Goal: Information Seeking & Learning: Find specific fact

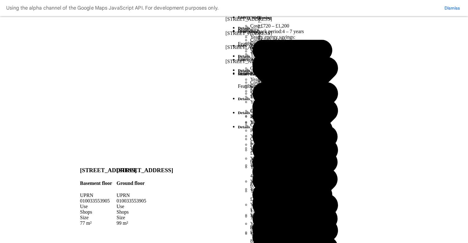
scroll to position [372, 0]
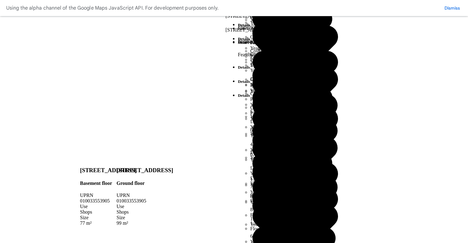
drag, startPoint x: 121, startPoint y: 168, endPoint x: 139, endPoint y: 168, distance: 17.3
drag, startPoint x: 107, startPoint y: 168, endPoint x: 147, endPoint y: 171, distance: 40.7
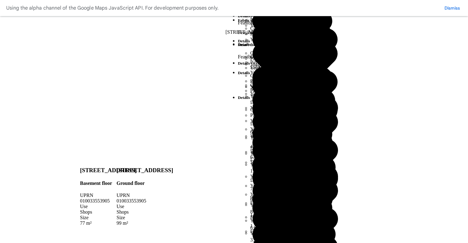
scroll to position [56, 0]
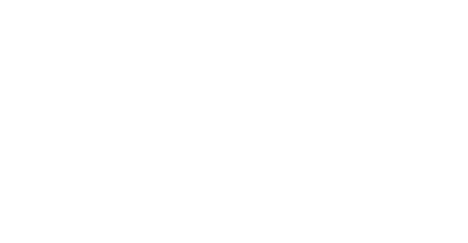
scroll to position [309, 0]
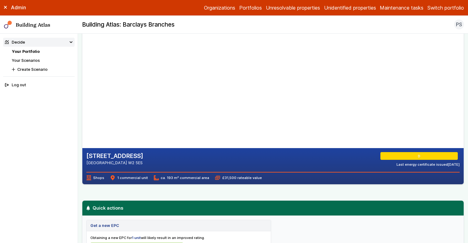
scroll to position [25, 0]
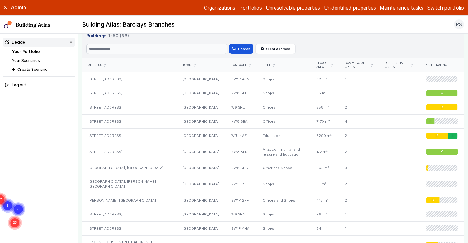
scroll to position [305, 0]
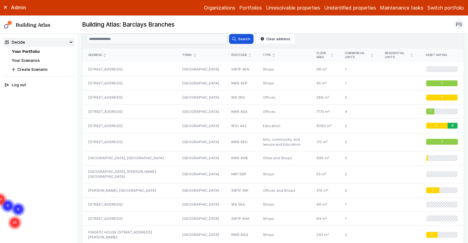
click at [104, 58] on div "Address" at bounding box center [129, 55] width 94 height 14
click at [105, 56] on icon "submit" at bounding box center [105, 55] width 2 height 2
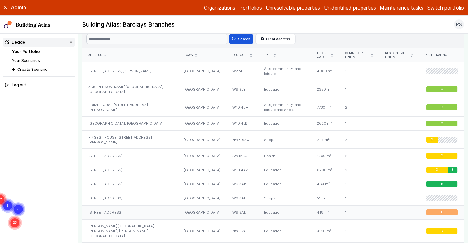
click at [118, 207] on div "88, BRAVINGTON ROAD" at bounding box center [130, 213] width 96 height 14
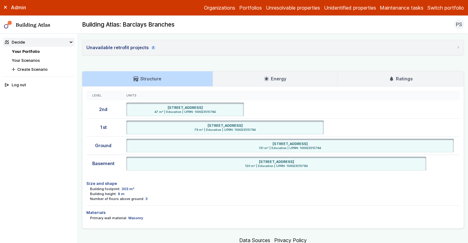
scroll to position [379, 0]
drag, startPoint x: 124, startPoint y: 23, endPoint x: 181, endPoint y: 26, distance: 57.7
click at [181, 26] on div "Building Atlas: Barclays Branches PS Log out" at bounding box center [273, 25] width 390 height 10
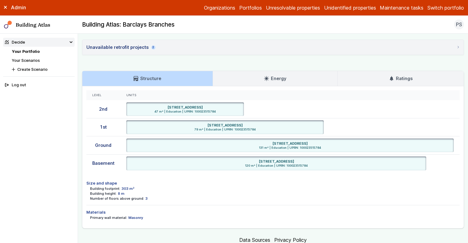
click at [438, 7] on button "Switch portfolio" at bounding box center [446, 7] width 37 height 7
click at [0, 0] on button "EW - Demo portfolio" at bounding box center [0, 0] width 0 height 0
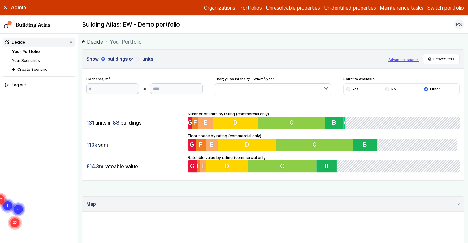
drag, startPoint x: 116, startPoint y: 26, endPoint x: 217, endPoint y: 27, distance: 100.7
click at [217, 27] on div "Building Atlas: EW - Demo portfolio PS Log out" at bounding box center [273, 25] width 390 height 10
drag, startPoint x: 186, startPoint y: 24, endPoint x: 81, endPoint y: 23, distance: 104.7
click at [76, 22] on nav "Building Atlas Building Atlas: EW - Demo portfolio PS Log out" at bounding box center [234, 25] width 468 height 18
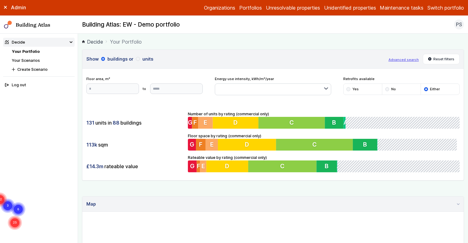
click at [135, 24] on h2 "Building Atlas: EW - Demo portfolio" at bounding box center [131, 25] width 98 height 8
drag, startPoint x: 191, startPoint y: 24, endPoint x: 103, endPoint y: 21, distance: 88.9
click at [103, 21] on div "Building Atlas: EW - Demo portfolio PS Log out" at bounding box center [273, 25] width 390 height 10
drag, startPoint x: 82, startPoint y: 22, endPoint x: 194, endPoint y: 23, distance: 111.5
click at [194, 23] on div "Building Atlas: EW - Demo portfolio PS Log out" at bounding box center [273, 25] width 390 height 10
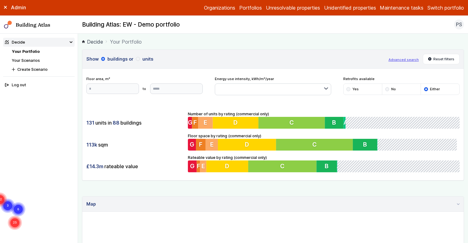
click at [194, 23] on div "Building Atlas: EW - Demo portfolio PS Log out" at bounding box center [273, 25] width 390 height 10
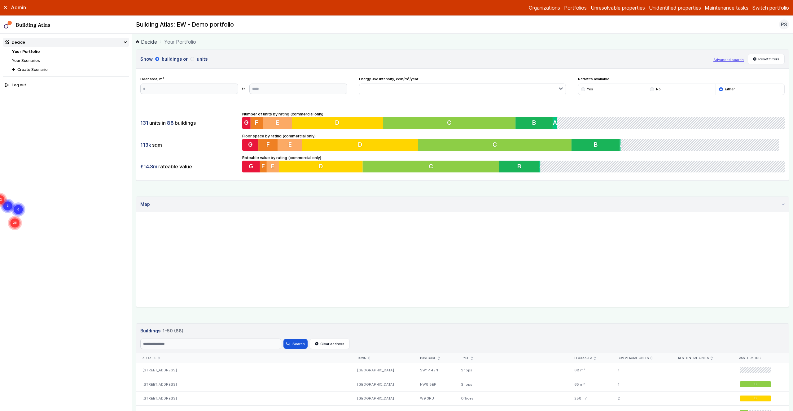
click at [119, 105] on nav "Decide Your Portfolio Your Scenarios Create Scenario Log out" at bounding box center [66, 223] width 132 height 378
drag, startPoint x: 156, startPoint y: 344, endPoint x: 173, endPoint y: 341, distance: 17.7
click at [156, 243] on input "Search" at bounding box center [210, 344] width 141 height 11
type input "***"
click at [283, 243] on button "Search" at bounding box center [295, 344] width 24 height 10
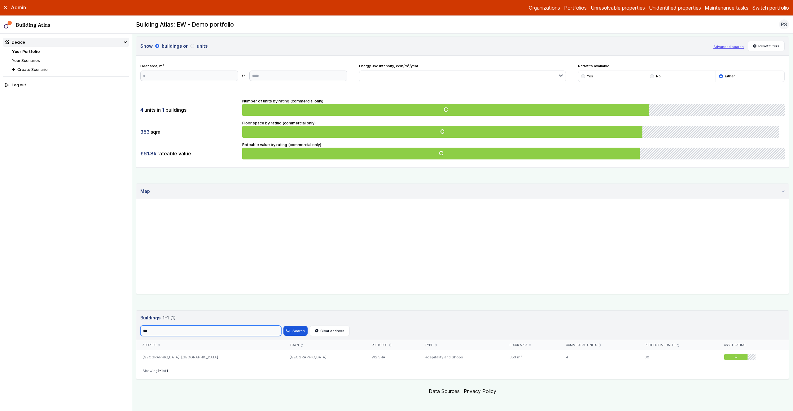
scroll to position [16, 0]
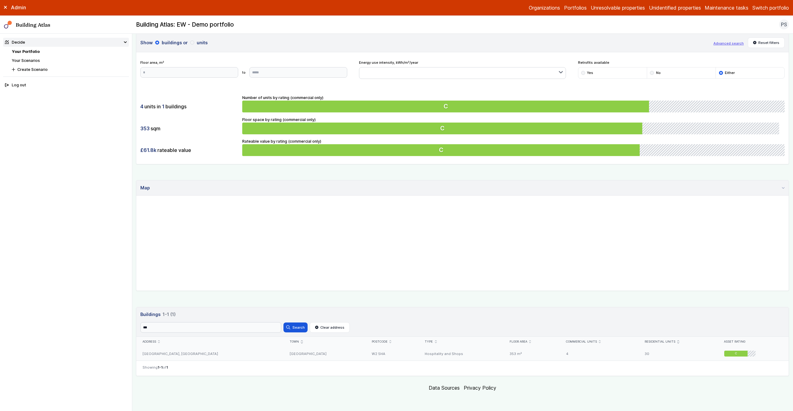
click at [176, 243] on div "OLDBURY HOUSE, HARROW ROAD" at bounding box center [209, 354] width 147 height 14
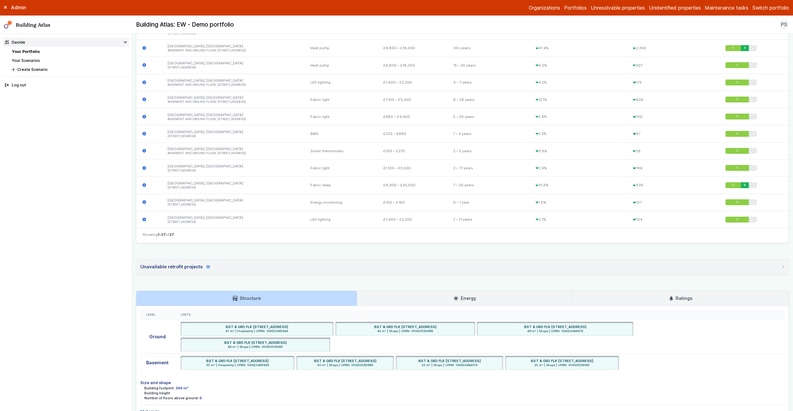
scroll to position [635, 0]
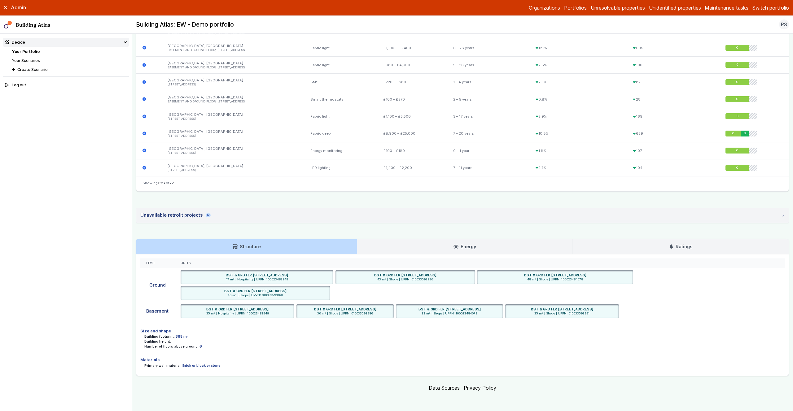
click at [133, 232] on main "Decide Your Portfolio OLDBURY HOUSE, HARROW ROAD OLDBURY HOUSE, HARROW ROAD LON…" at bounding box center [462, 223] width 661 height 378
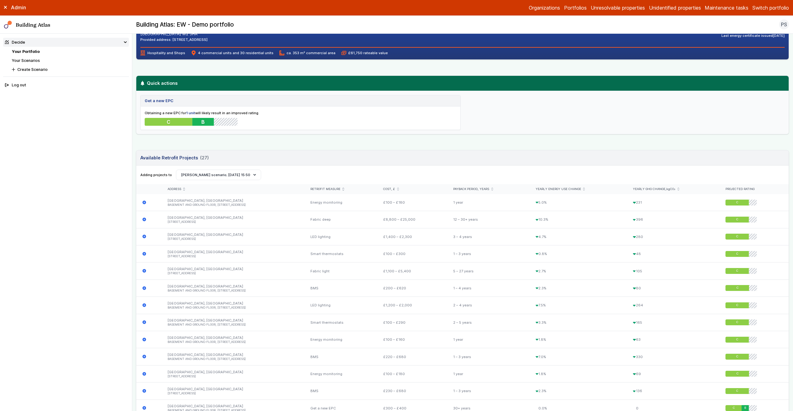
scroll to position [77, 0]
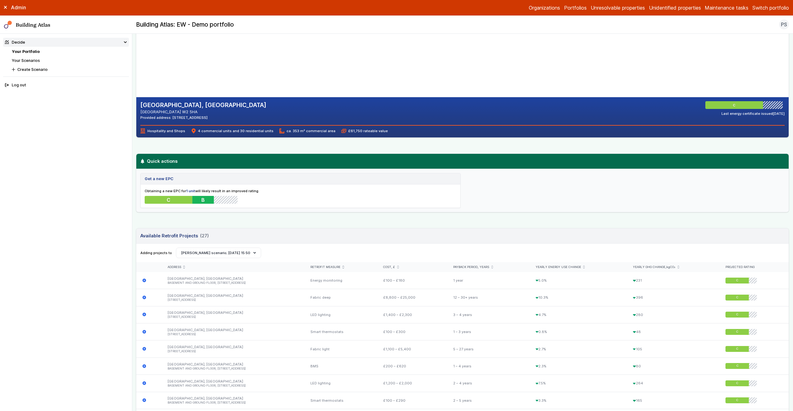
click at [133, 223] on main "Decide Your Portfolio OLDBURY HOUSE, HARROW ROAD OLDBURY HOUSE, HARROW ROAD LON…" at bounding box center [462, 223] width 661 height 378
click at [134, 222] on main "Decide Your Portfolio OLDBURY HOUSE, HARROW ROAD OLDBURY HOUSE, HARROW ROAD LON…" at bounding box center [462, 223] width 661 height 378
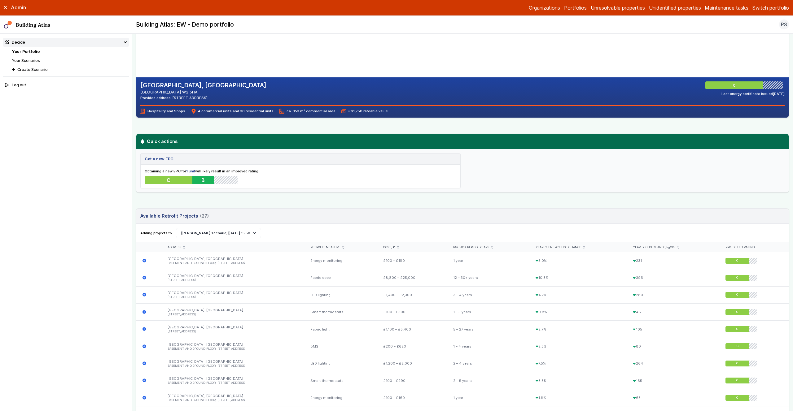
scroll to position [81, 0]
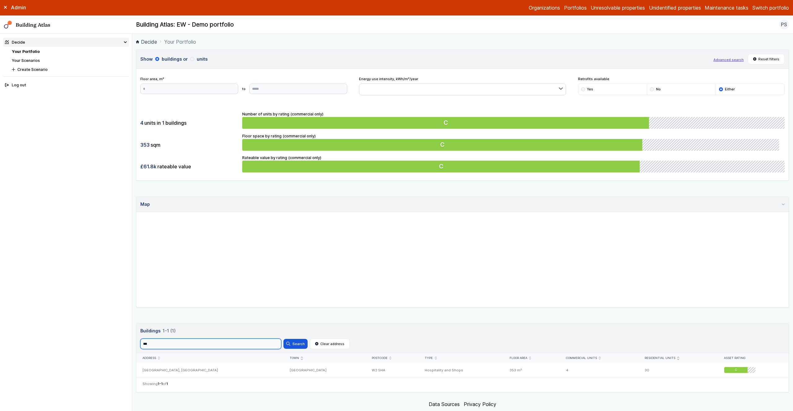
click at [152, 243] on input "***" at bounding box center [210, 344] width 141 height 11
type input "********"
click at [293, 243] on button "Search" at bounding box center [295, 344] width 24 height 10
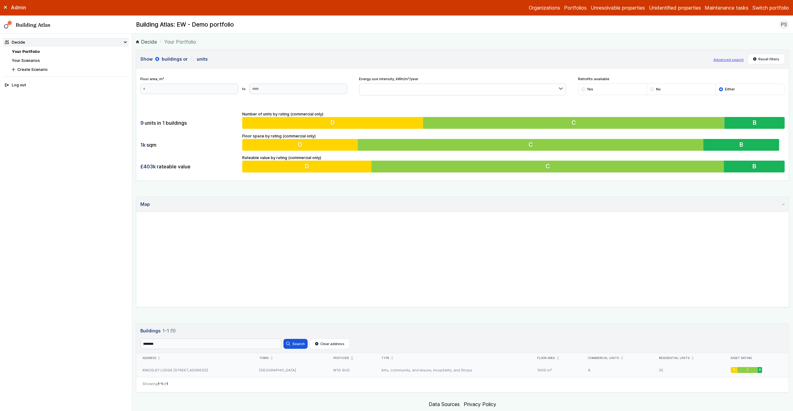
click at [199, 243] on div "KINGSLEY LODGE 13, NEW CAVENDISH STREET" at bounding box center [194, 370] width 117 height 14
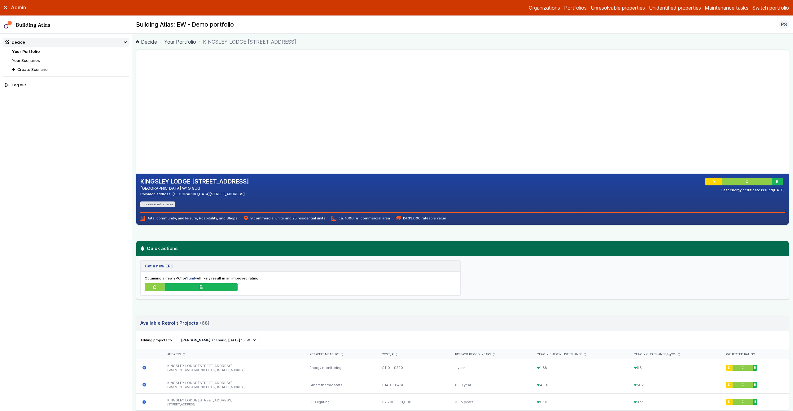
click at [132, 194] on nav "Decide Your Portfolio Your Scenarios Create Scenario Log out" at bounding box center [66, 223] width 132 height 378
click at [133, 193] on main "Decide Your Portfolio KINGSLEY LODGE 13, NEW CAVENDISH STREET KINGSLEY LODGE 13…" at bounding box center [462, 223] width 661 height 378
click at [132, 233] on nav "Decide Your Portfolio Your Scenarios Create Scenario Log out" at bounding box center [66, 223] width 132 height 378
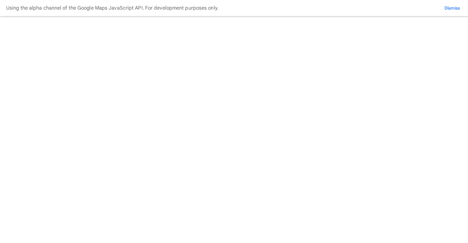
scroll to position [299, 0]
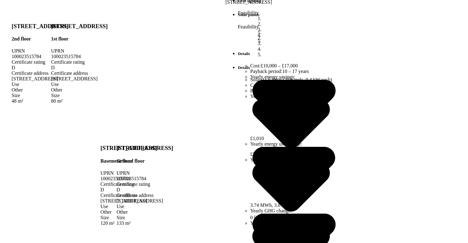
scroll to position [316, 0]
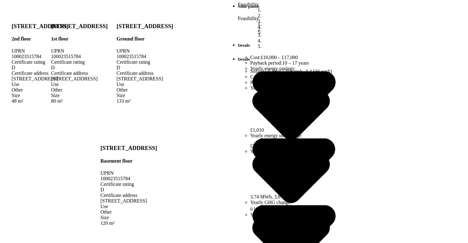
click at [0, 0] on button "WM demo sprint 18 test 2" at bounding box center [0, 0] width 0 height 0
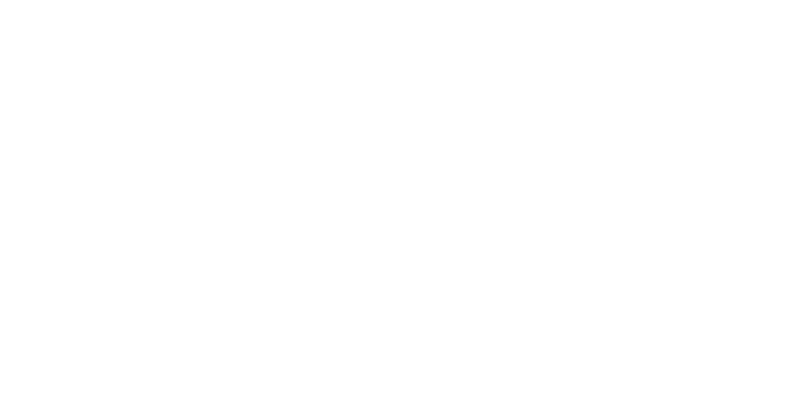
type input "***"
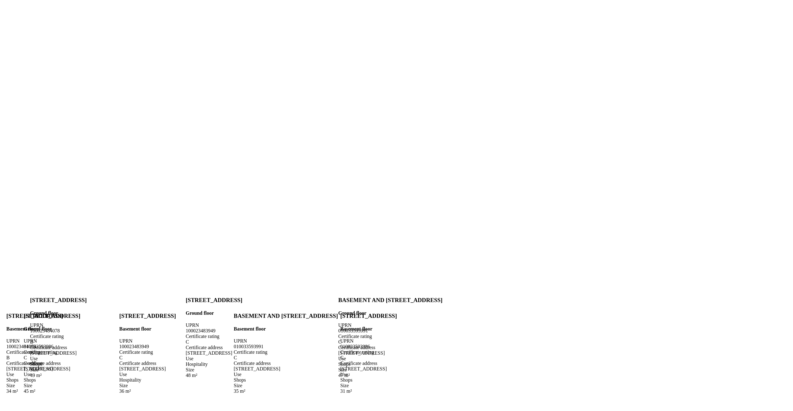
drag, startPoint x: 285, startPoint y: 186, endPoint x: 277, endPoint y: 185, distance: 8.4
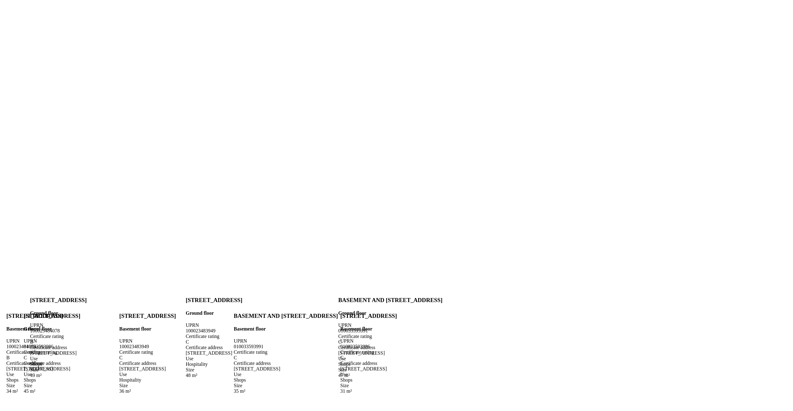
drag, startPoint x: 275, startPoint y: 186, endPoint x: 309, endPoint y: 186, distance: 34.1
drag, startPoint x: 329, startPoint y: 185, endPoint x: 311, endPoint y: 185, distance: 18.3
drag, startPoint x: 298, startPoint y: 185, endPoint x: 294, endPoint y: 185, distance: 3.7
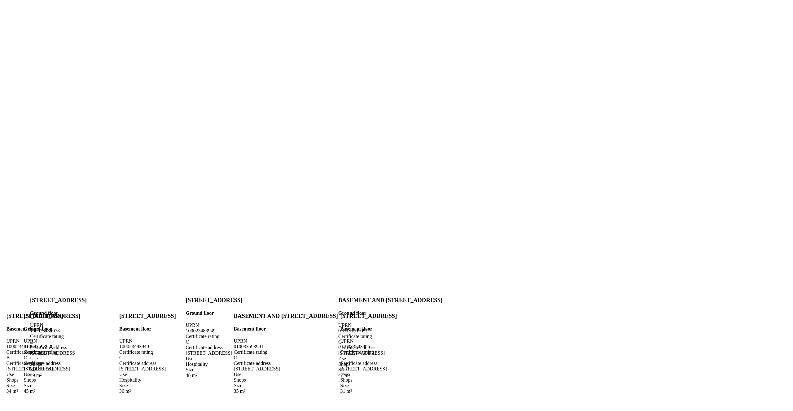
drag, startPoint x: 281, startPoint y: 185, endPoint x: 328, endPoint y: 186, distance: 47.1
drag, startPoint x: 327, startPoint y: 185, endPoint x: 280, endPoint y: 185, distance: 46.5
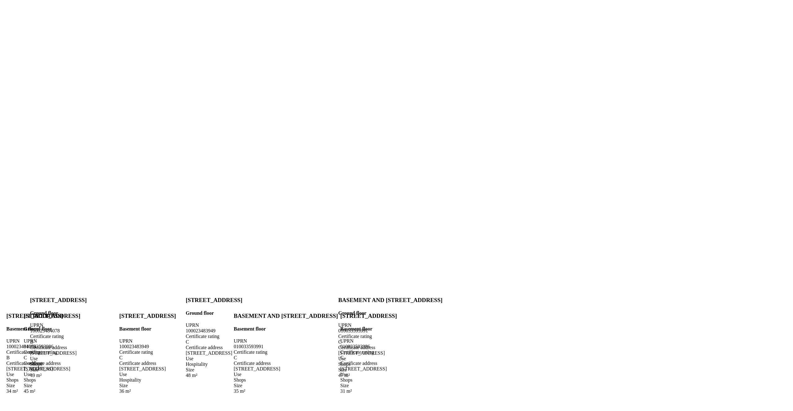
drag, startPoint x: 280, startPoint y: 185, endPoint x: 327, endPoint y: 185, distance: 47.1
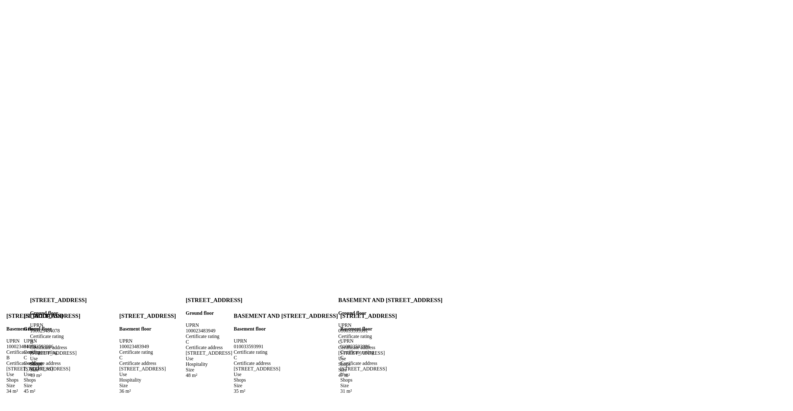
drag, startPoint x: 282, startPoint y: 186, endPoint x: 331, endPoint y: 186, distance: 49.2
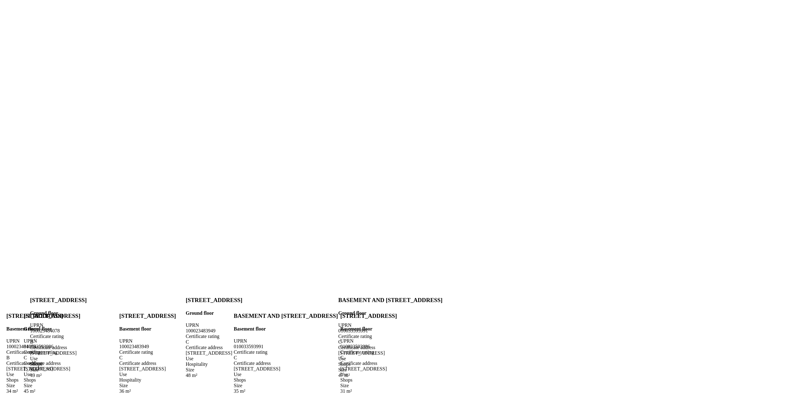
copy span "100023484078"
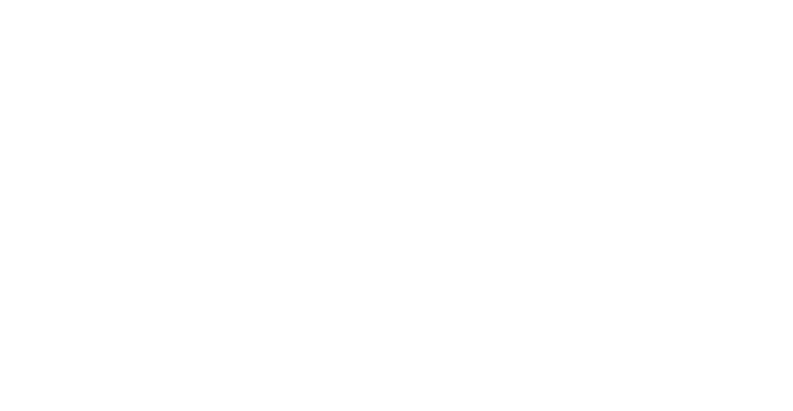
type input "********"
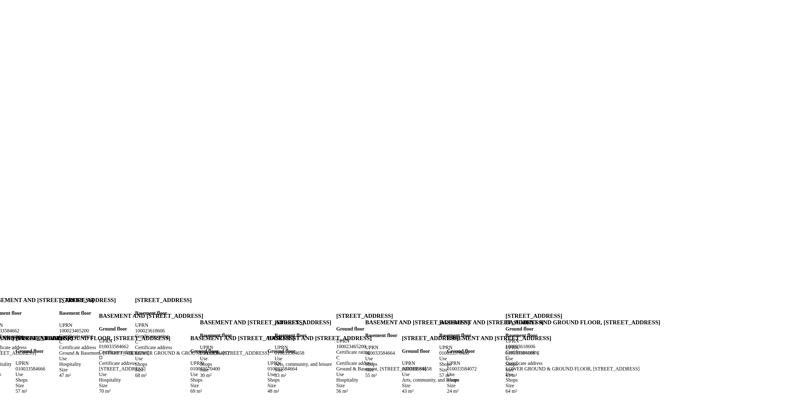
click at [0, 0] on button "Save" at bounding box center [0, 0] width 0 height 0
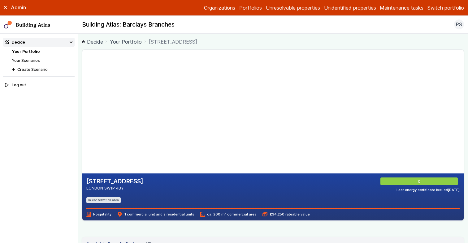
click at [79, 135] on main "Decide Your Portfolio 17-19, REGENCY STREET 17-19, REGENCY STREET LONDON SW1P 4…" at bounding box center [273, 139] width 390 height 210
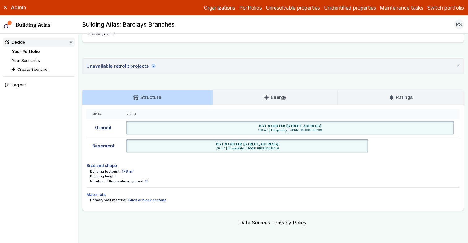
scroll to position [356, 0]
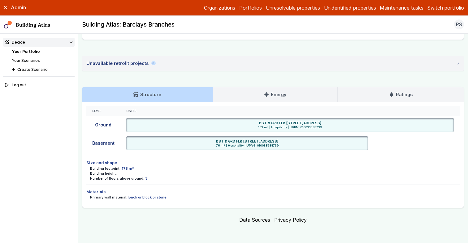
drag, startPoint x: 90, startPoint y: 174, endPoint x: 131, endPoint y: 174, distance: 41.5
click at [131, 174] on li "Size and shape Building footprint: 178 m² Building height: Number of floors abo…" at bounding box center [273, 170] width 374 height 29
click at [131, 174] on div "Building height:" at bounding box center [275, 173] width 370 height 5
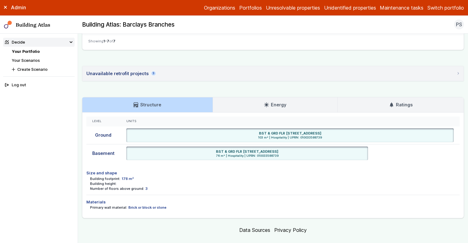
scroll to position [349, 0]
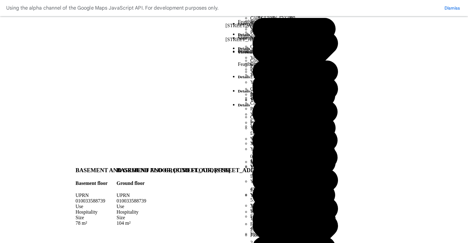
scroll to position [379, 0]
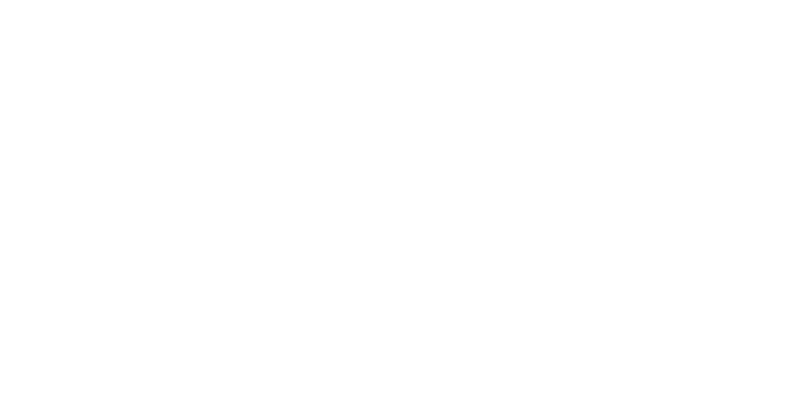
type input "*"
drag, startPoint x: 328, startPoint y: 343, endPoint x: 324, endPoint y: 342, distance: 4.1
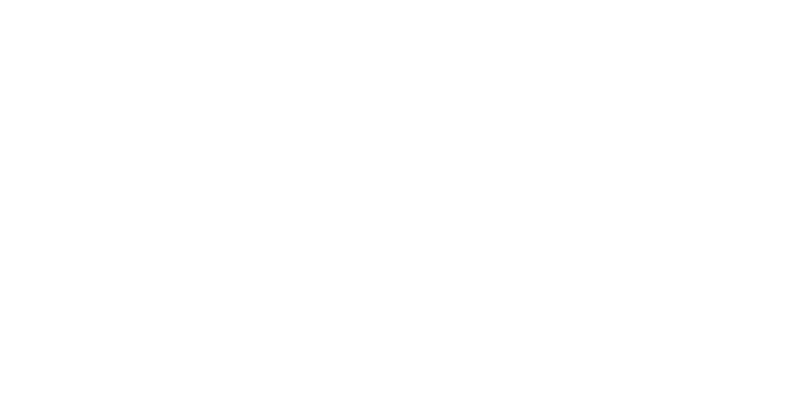
type input "***"
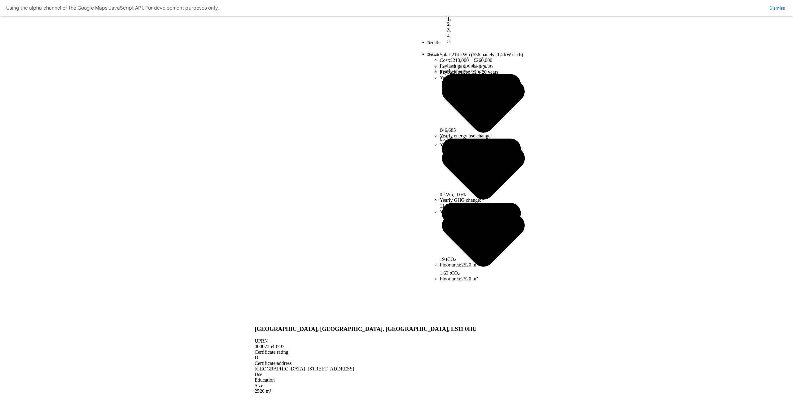
copy span "000072548797"
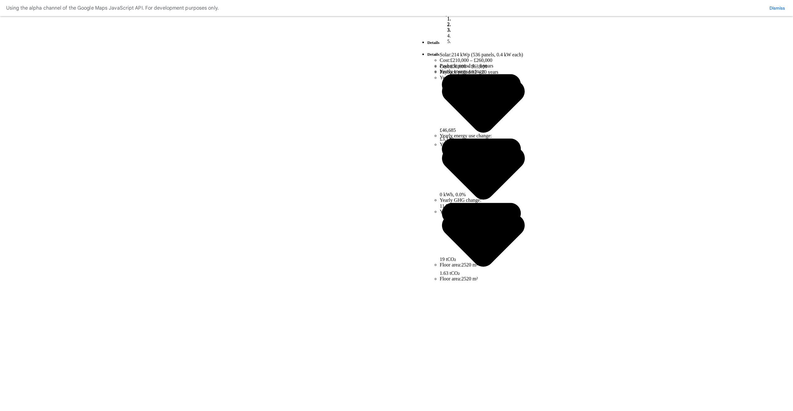
scroll to position [71, 0]
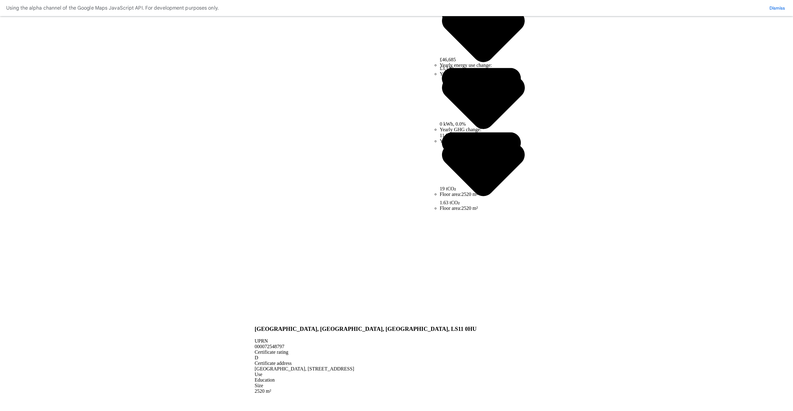
drag, startPoint x: 500, startPoint y: 336, endPoint x: 502, endPoint y: 343, distance: 7.1
copy span "000072548797"
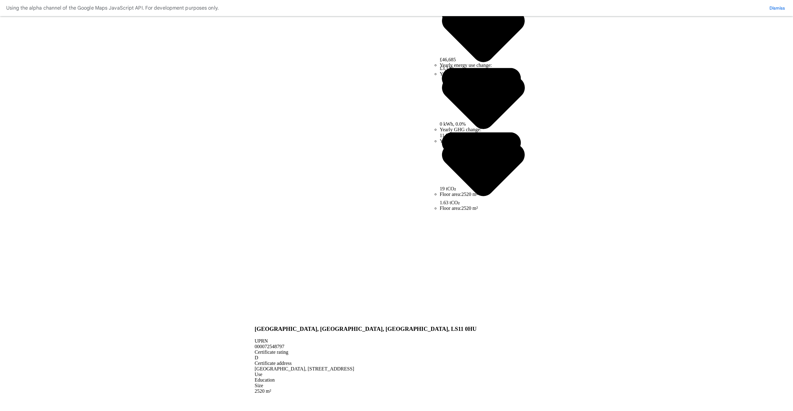
scroll to position [42, 0]
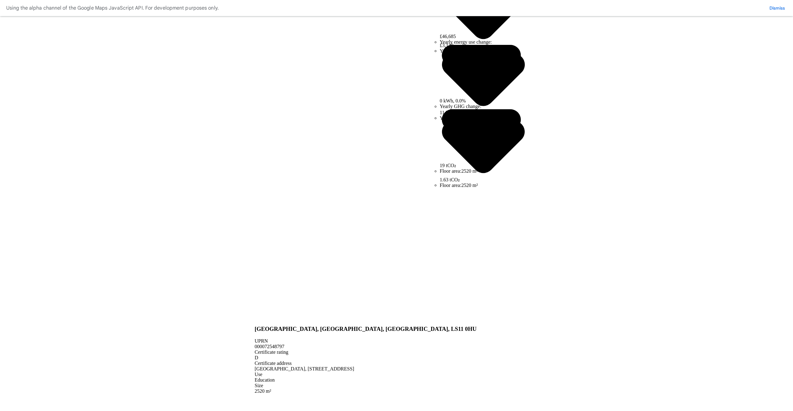
scroll to position [94, 0]
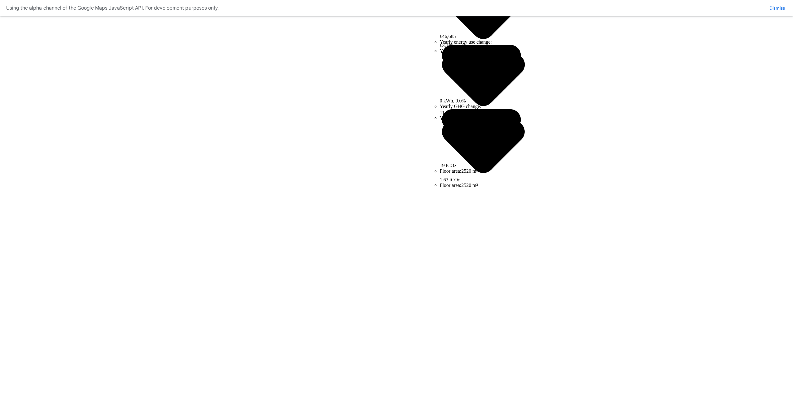
scroll to position [42, 0]
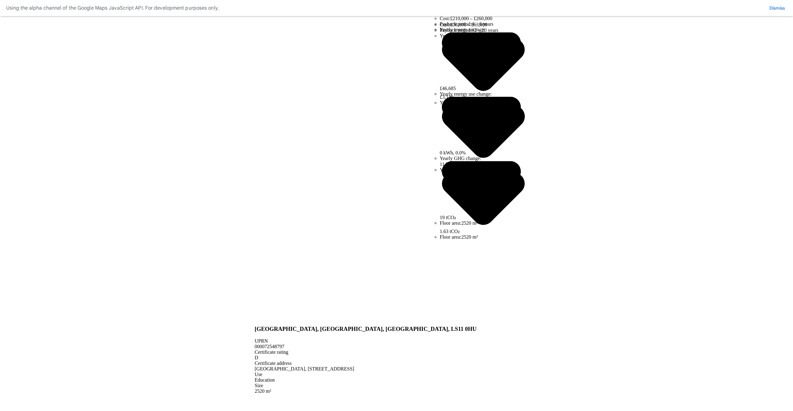
drag, startPoint x: 141, startPoint y: 337, endPoint x: 251, endPoint y: 338, distance: 110.6
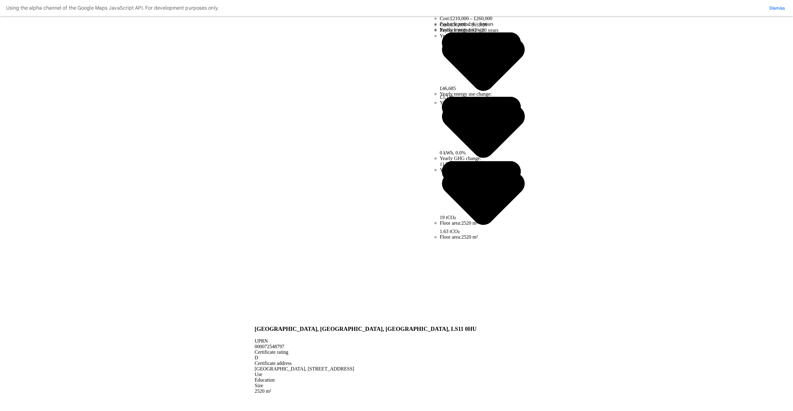
drag, startPoint x: 244, startPoint y: 338, endPoint x: 135, endPoint y: 338, distance: 109.0
drag, startPoint x: 265, startPoint y: 337, endPoint x: 140, endPoint y: 338, distance: 124.5
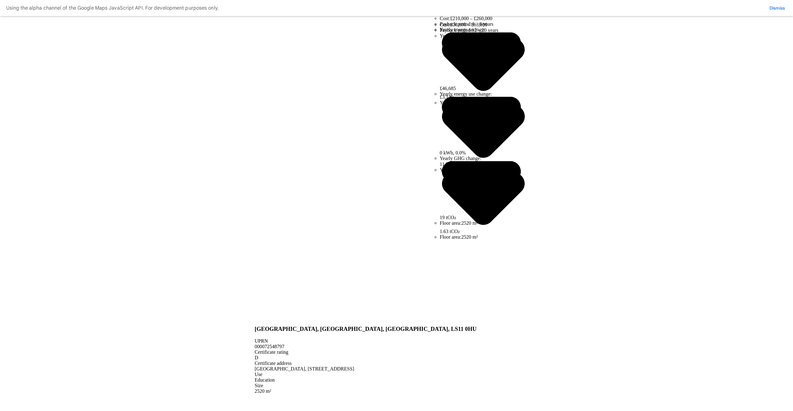
drag, startPoint x: 237, startPoint y: 339, endPoint x: 260, endPoint y: 338, distance: 22.6
drag, startPoint x: 264, startPoint y: 338, endPoint x: 129, endPoint y: 338, distance: 135.7
drag, startPoint x: 161, startPoint y: 352, endPoint x: 154, endPoint y: 352, distance: 7.1
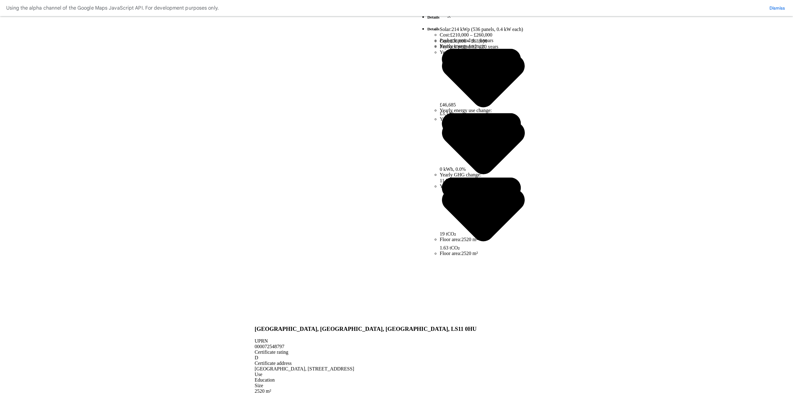
scroll to position [77, 0]
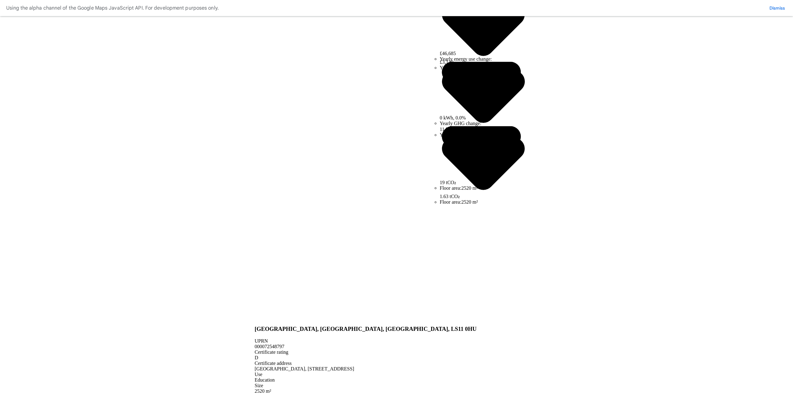
drag, startPoint x: 142, startPoint y: 303, endPoint x: 251, endPoint y: 302, distance: 109.0
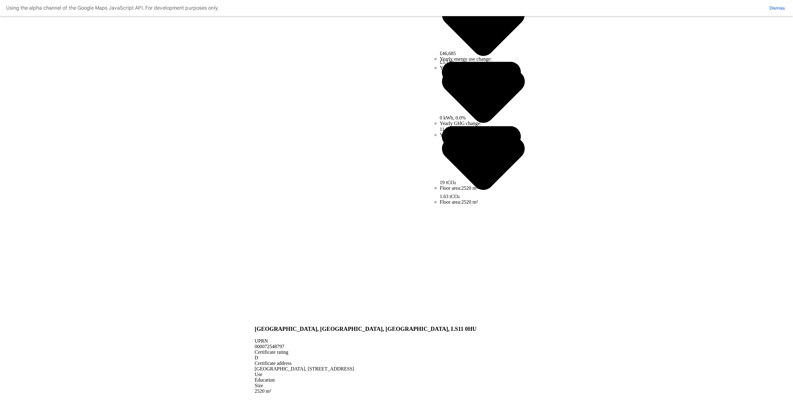
drag, startPoint x: 145, startPoint y: 303, endPoint x: 271, endPoint y: 309, distance: 126.2
drag, startPoint x: 142, startPoint y: 302, endPoint x: 297, endPoint y: 303, distance: 154.9
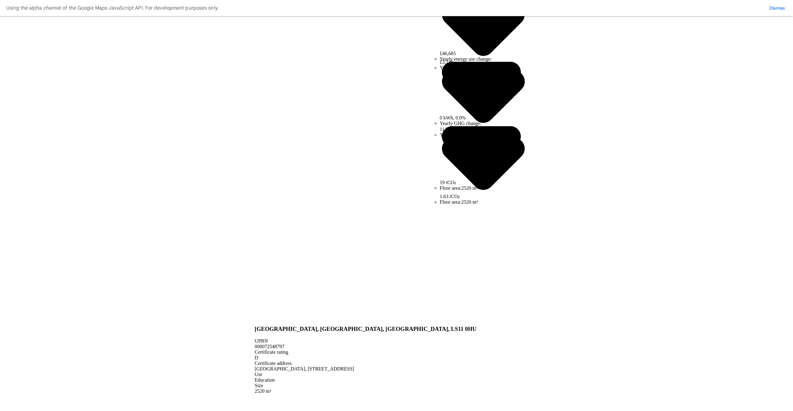
drag, startPoint x: 147, startPoint y: 302, endPoint x: 260, endPoint y: 303, distance: 112.7
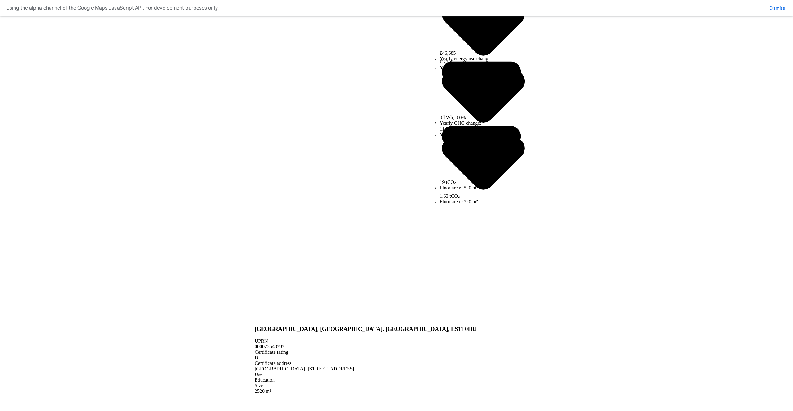
scroll to position [77, 0]
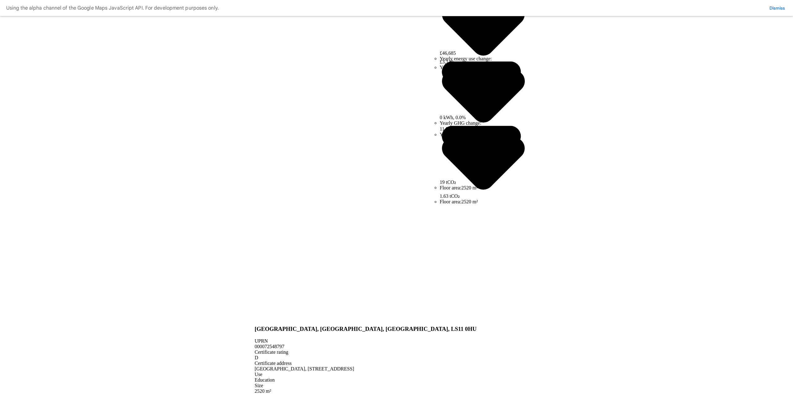
drag, startPoint x: 463, startPoint y: 365, endPoint x: 497, endPoint y: 365, distance: 34.1
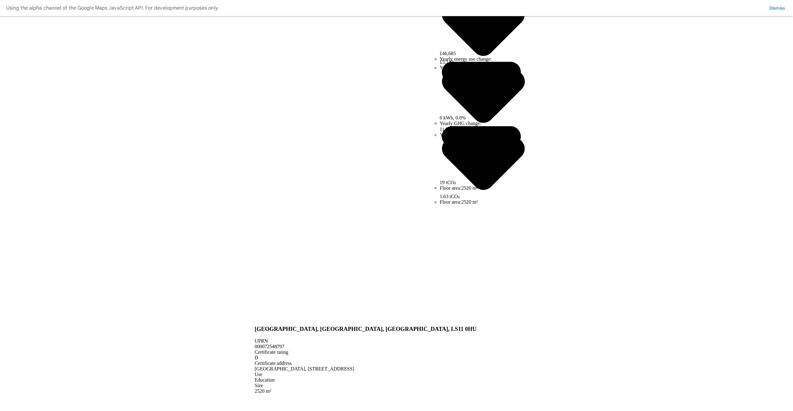
drag, startPoint x: 507, startPoint y: 365, endPoint x: 479, endPoint y: 360, distance: 28.5
drag, startPoint x: 505, startPoint y: 365, endPoint x: 461, endPoint y: 356, distance: 45.1
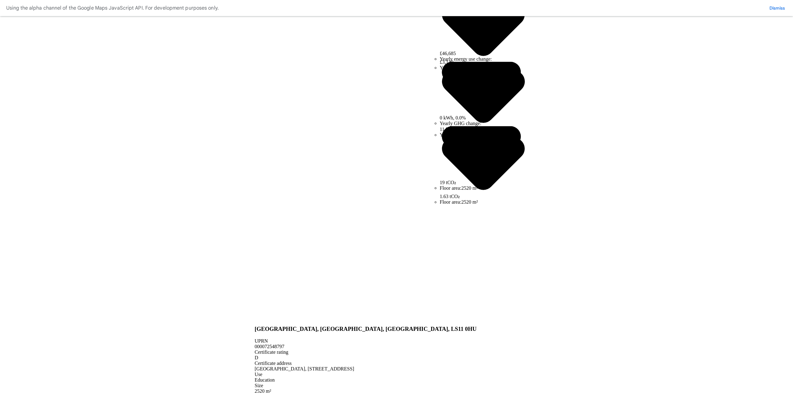
drag, startPoint x: 495, startPoint y: 365, endPoint x: 495, endPoint y: 369, distance: 3.4
copy span "000072548797"
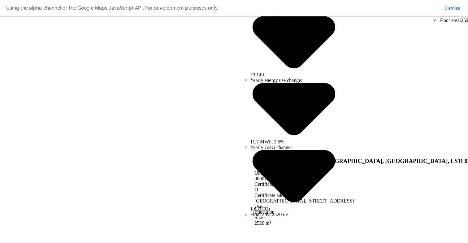
scroll to position [0, 0]
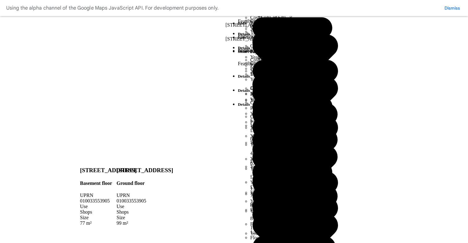
scroll to position [366, 0]
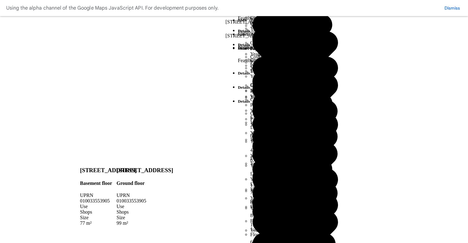
copy span "010033553905"
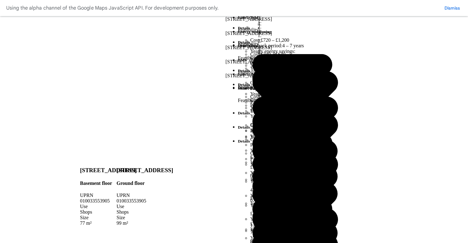
scroll to position [346, 0]
